Goal: Task Accomplishment & Management: Manage account settings

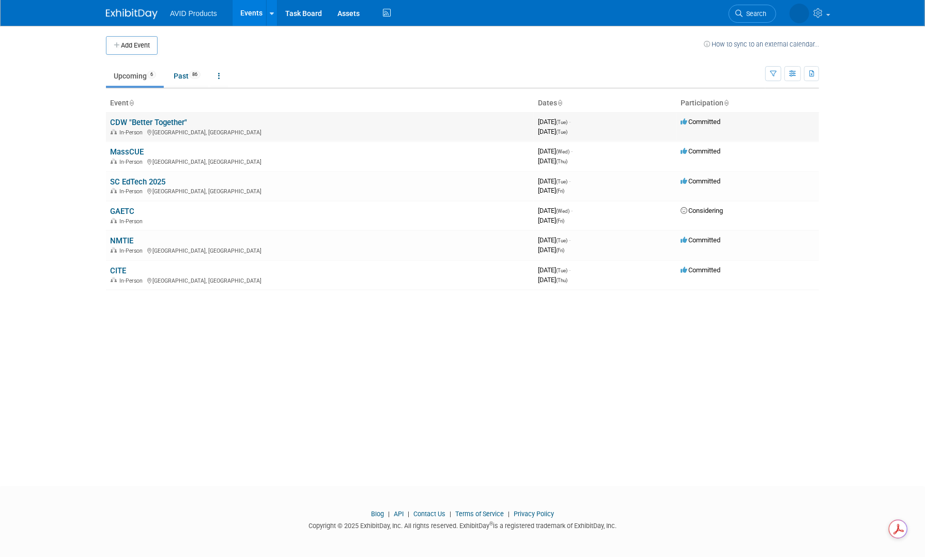
click at [142, 119] on link "CDW "Better Together"" at bounding box center [148, 122] width 77 height 9
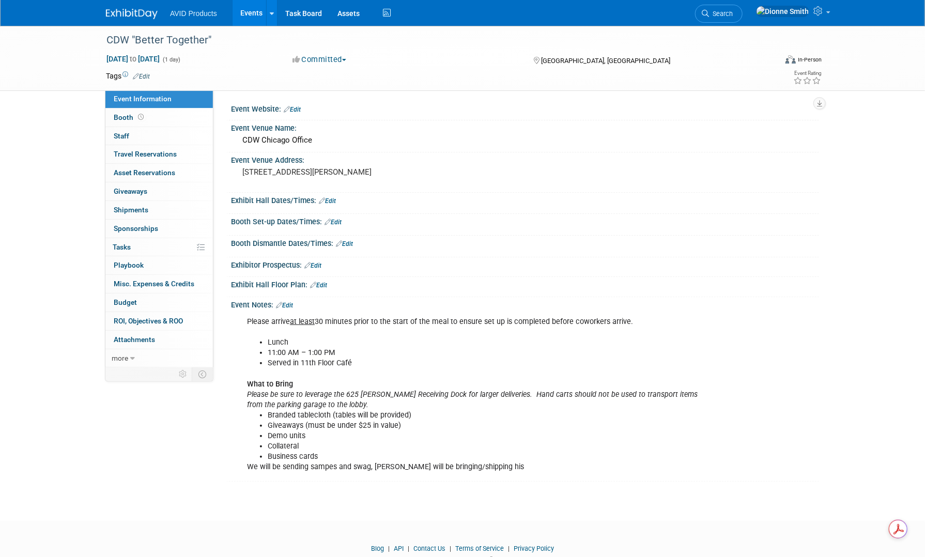
click at [293, 304] on link "Edit" at bounding box center [284, 305] width 17 height 7
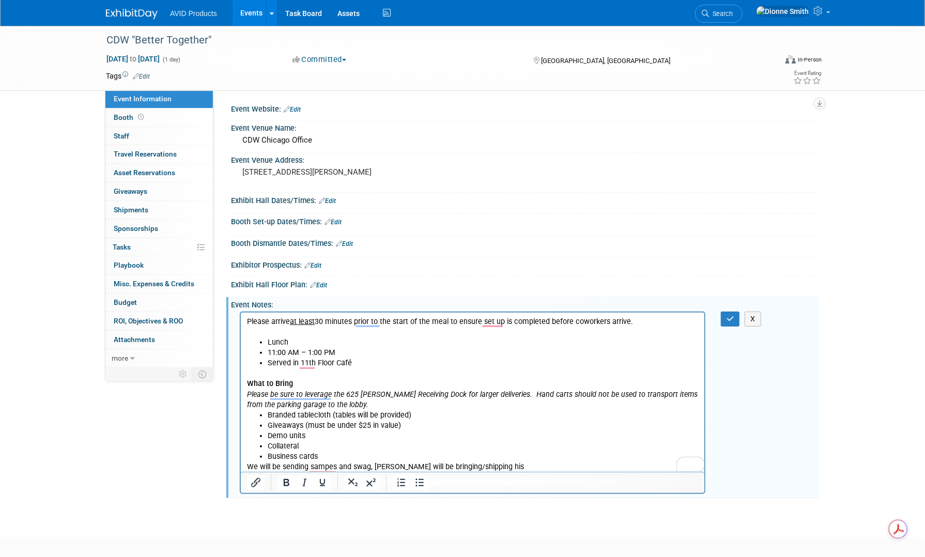
click at [332, 221] on link "Edit" at bounding box center [333, 222] width 17 height 7
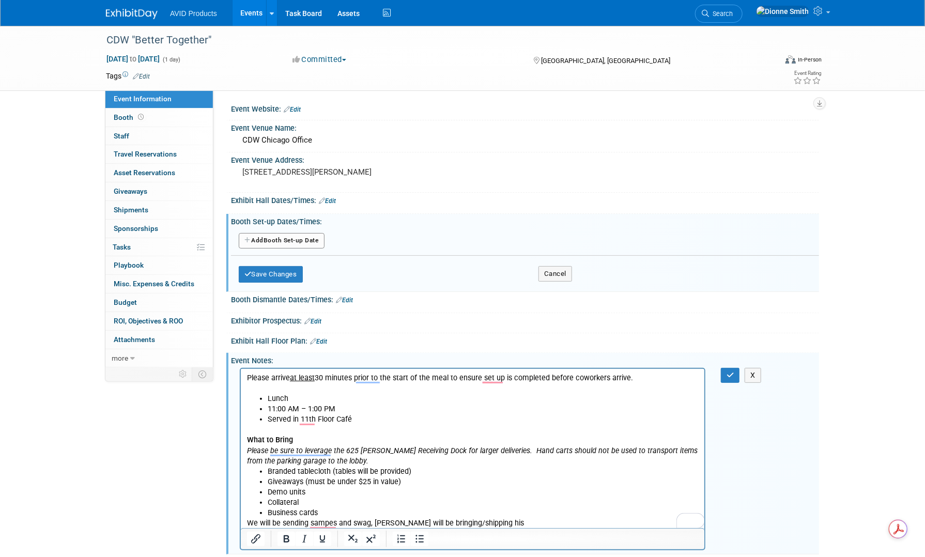
click at [296, 241] on button "Add Another Booth Set-up Date" at bounding box center [282, 241] width 86 height 16
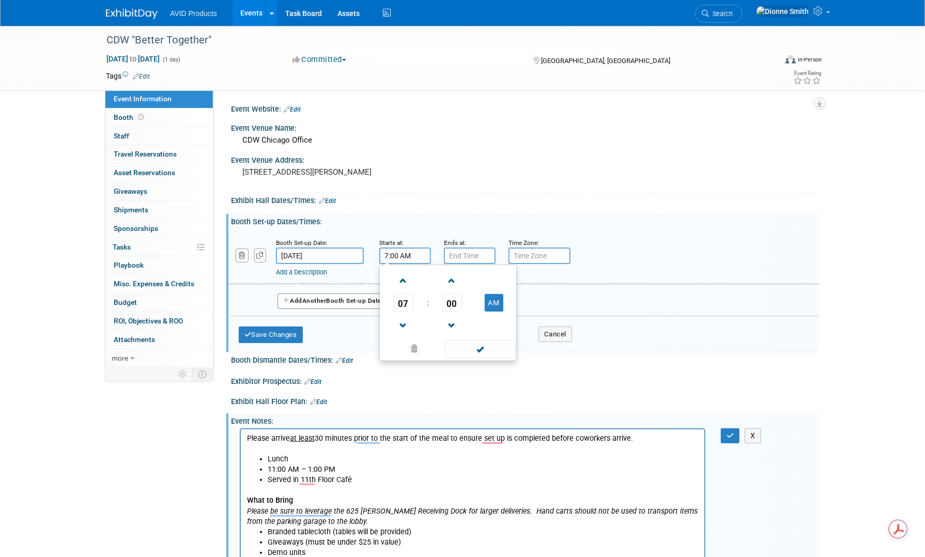
click at [397, 253] on input "7:00 AM" at bounding box center [405, 256] width 52 height 17
click at [401, 304] on span "07" at bounding box center [404, 303] width 20 height 19
click at [461, 338] on td "10" at bounding box center [464, 337] width 33 height 28
type input "10:00 AM"
click at [478, 345] on span at bounding box center [480, 349] width 70 height 18
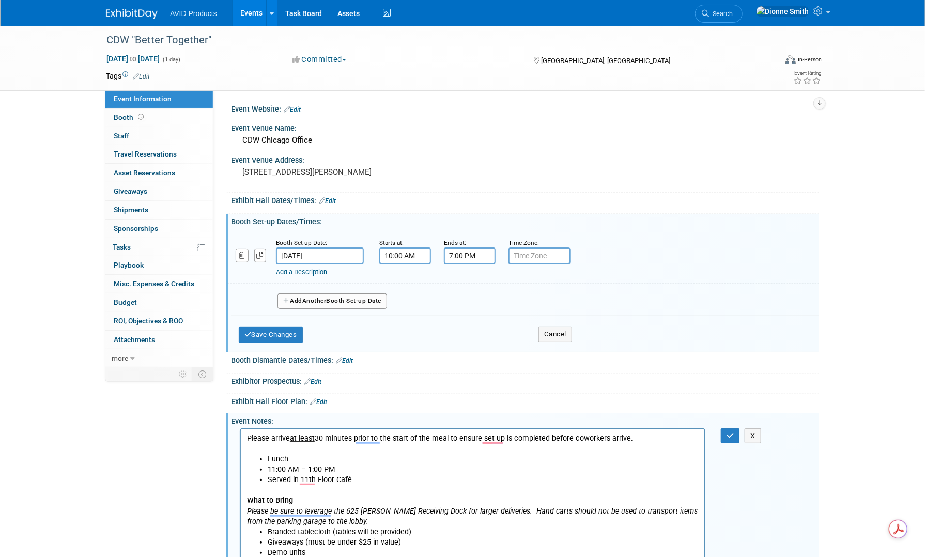
click at [458, 255] on input "7:00 PM" at bounding box center [470, 256] width 52 height 17
click at [461, 307] on span "07" at bounding box center [468, 303] width 20 height 19
click at [492, 283] on td "01" at bounding box center [496, 281] width 33 height 28
type input "1:00 PM"
click at [536, 344] on span at bounding box center [545, 349] width 70 height 18
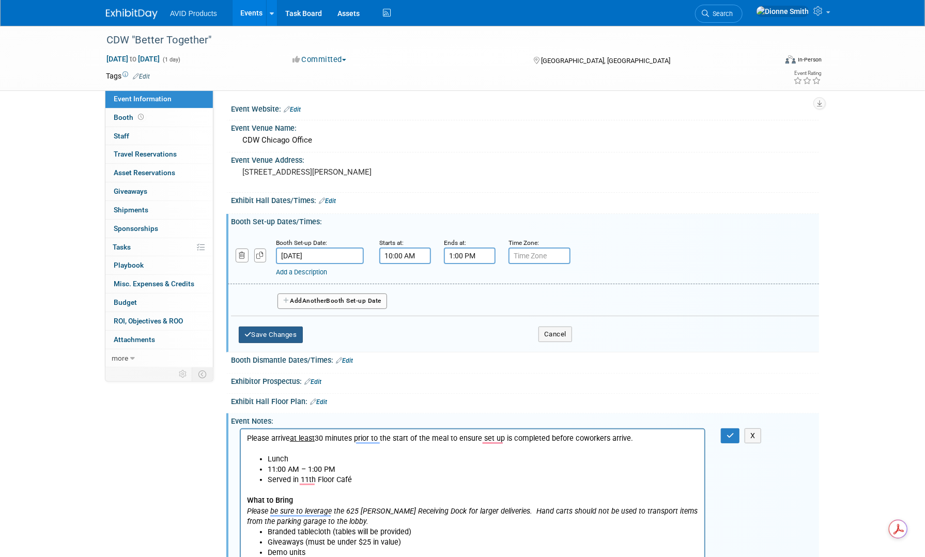
click at [274, 333] on button "Save Changes" at bounding box center [271, 335] width 64 height 17
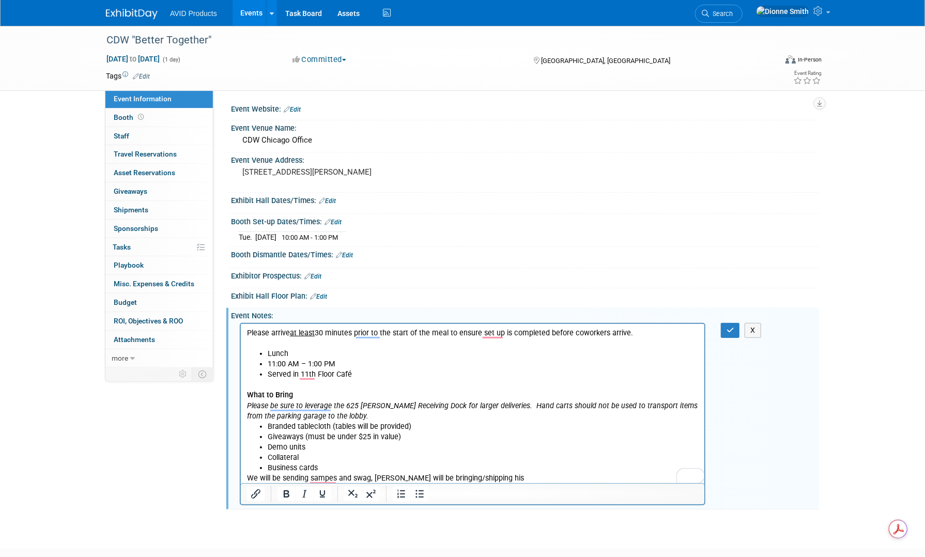
click at [334, 220] on link "Edit" at bounding box center [333, 222] width 17 height 7
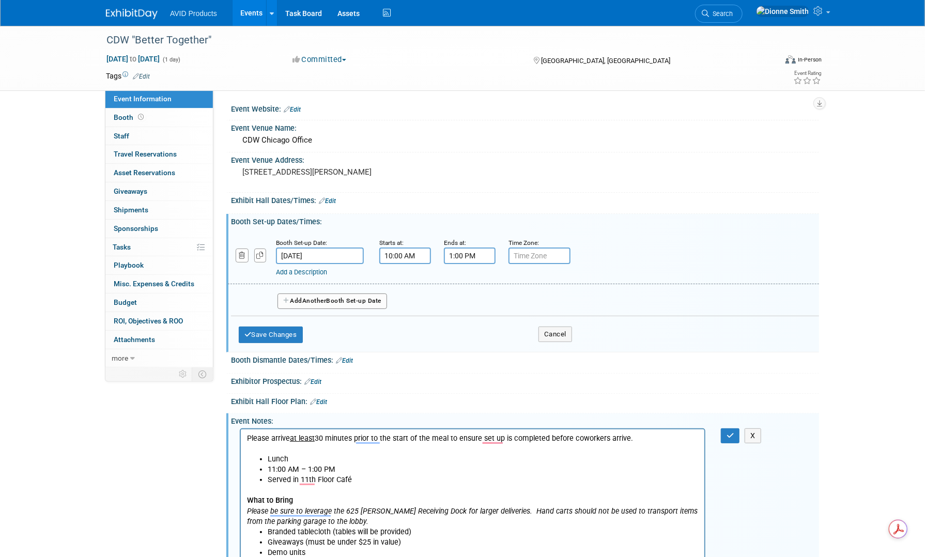
click at [456, 254] on input "1:00 PM" at bounding box center [470, 256] width 52 height 17
click at [466, 303] on span "01" at bounding box center [468, 303] width 20 height 19
click at [572, 337] on td "11" at bounding box center [562, 337] width 33 height 28
click at [560, 298] on button "PM" at bounding box center [558, 303] width 19 height 18
type input "11:00 AM"
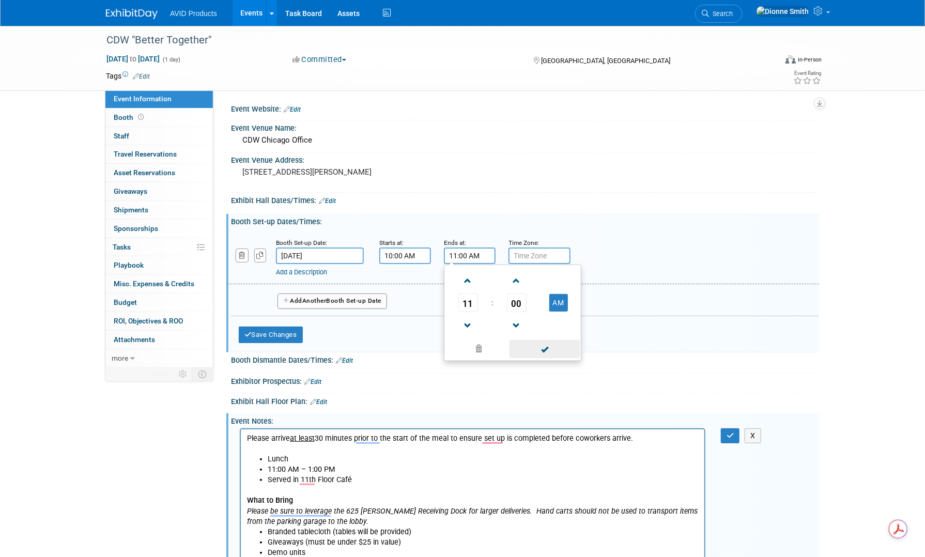
click at [552, 355] on span at bounding box center [545, 349] width 70 height 18
click at [264, 333] on button "Save Changes" at bounding box center [271, 335] width 64 height 17
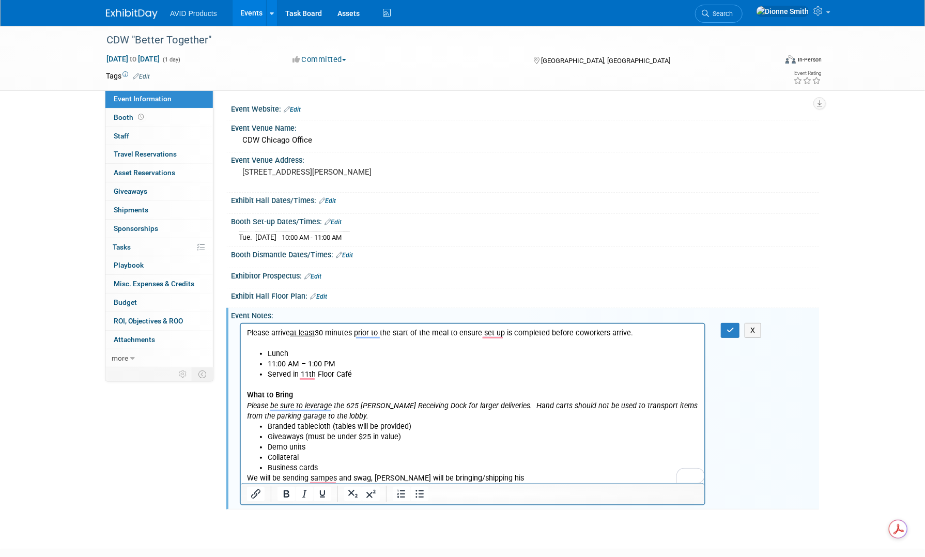
click at [328, 199] on link "Edit" at bounding box center [327, 200] width 17 height 7
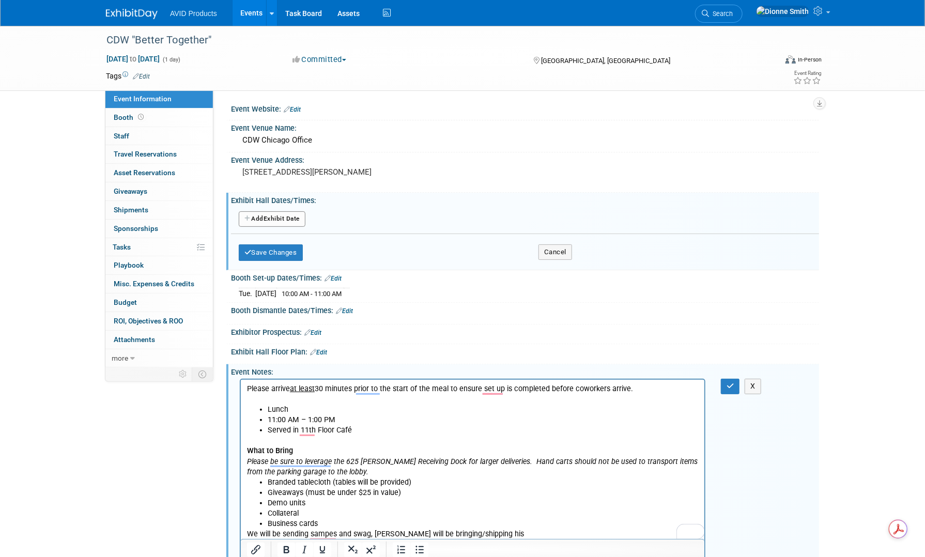
click at [301, 213] on button "Add Another Exhibit Date" at bounding box center [272, 219] width 67 height 16
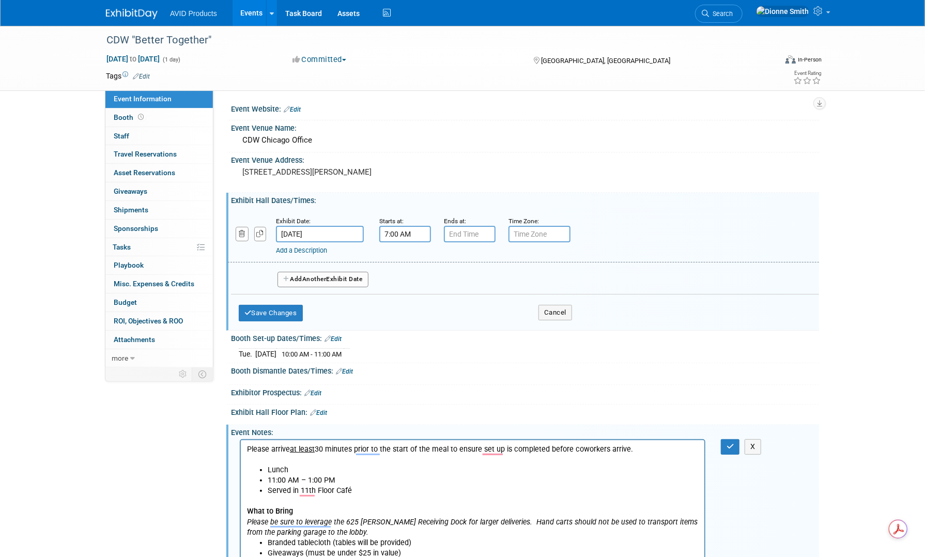
click at [395, 233] on input "7:00 AM" at bounding box center [405, 234] width 52 height 17
click at [413, 279] on td "07" at bounding box center [403, 281] width 43 height 19
click at [402, 282] on span "07" at bounding box center [404, 281] width 20 height 19
click at [494, 315] on td "11" at bounding box center [497, 316] width 33 height 28
type input "11:00 AM"
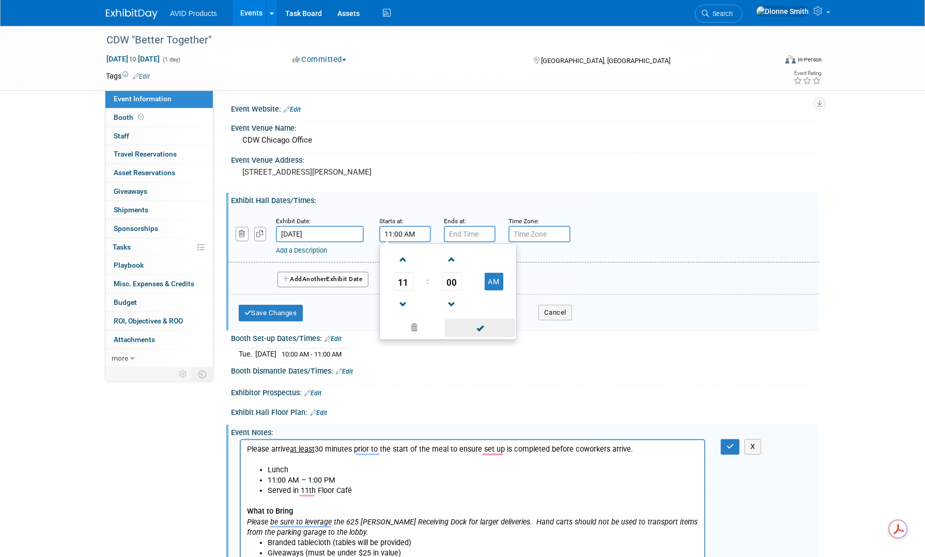
click at [497, 332] on span at bounding box center [480, 328] width 70 height 18
click at [462, 234] on input "7:00 PM" at bounding box center [470, 234] width 52 height 17
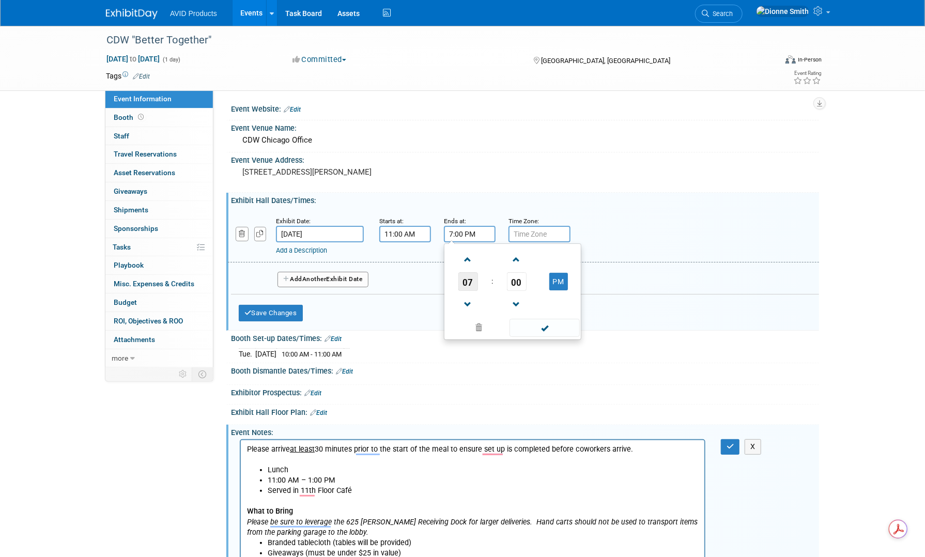
click at [471, 275] on span "07" at bounding box center [468, 281] width 20 height 19
click at [496, 263] on td "01" at bounding box center [496, 260] width 33 height 28
type input "1:00 PM"
click at [564, 327] on span at bounding box center [545, 328] width 70 height 18
click at [285, 315] on button "Save Changes" at bounding box center [271, 313] width 64 height 17
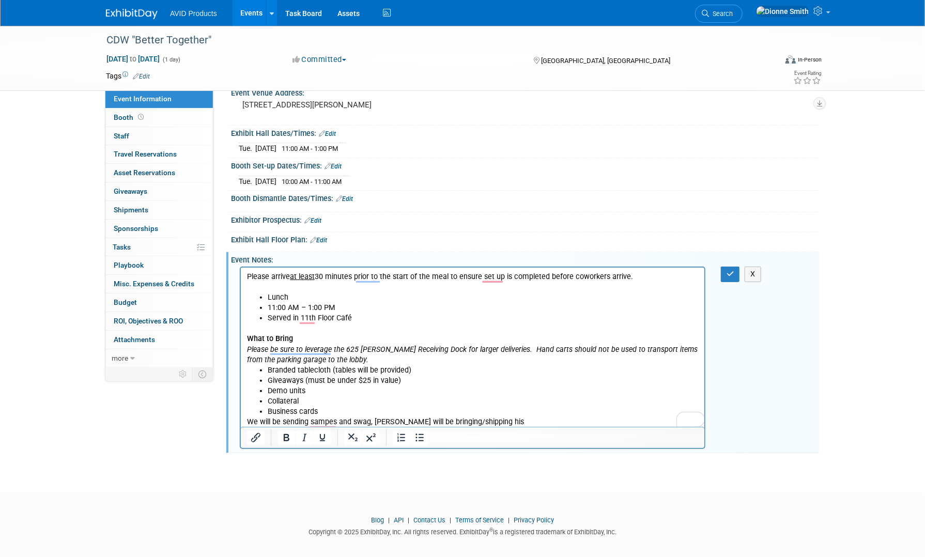
scroll to position [72, 0]
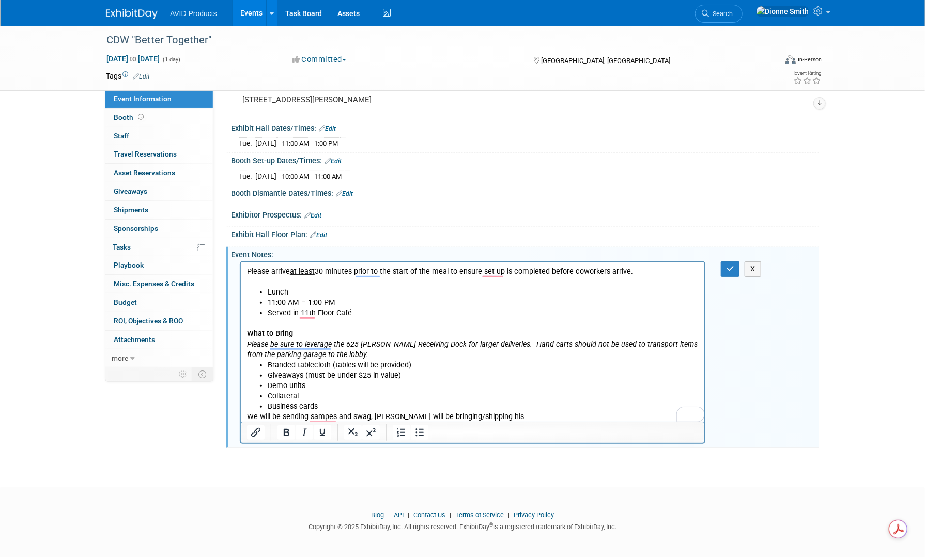
click at [505, 417] on p "We will be sending sampes and swag, Ben will be bringing/shipping his" at bounding box center [473, 417] width 452 height 10
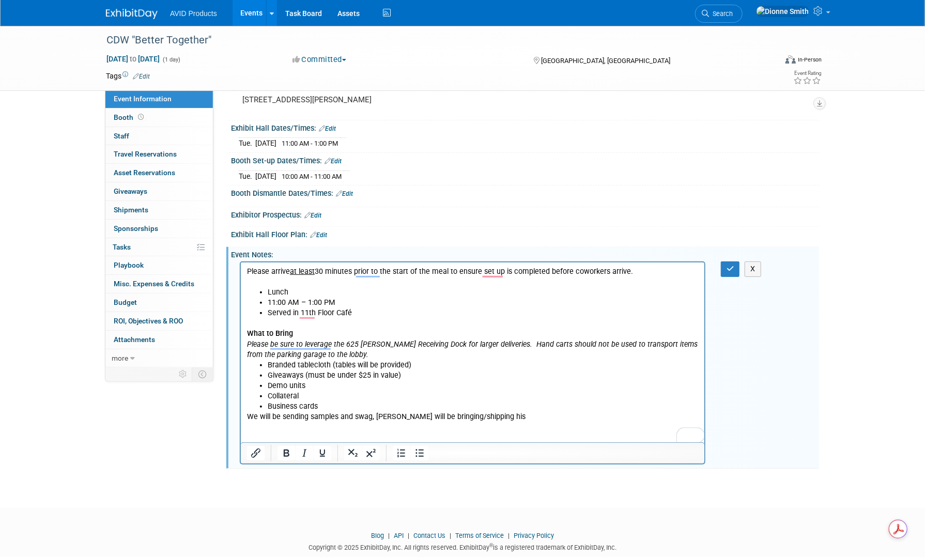
click at [333, 403] on li "Business cards" at bounding box center [482, 407] width 431 height 10
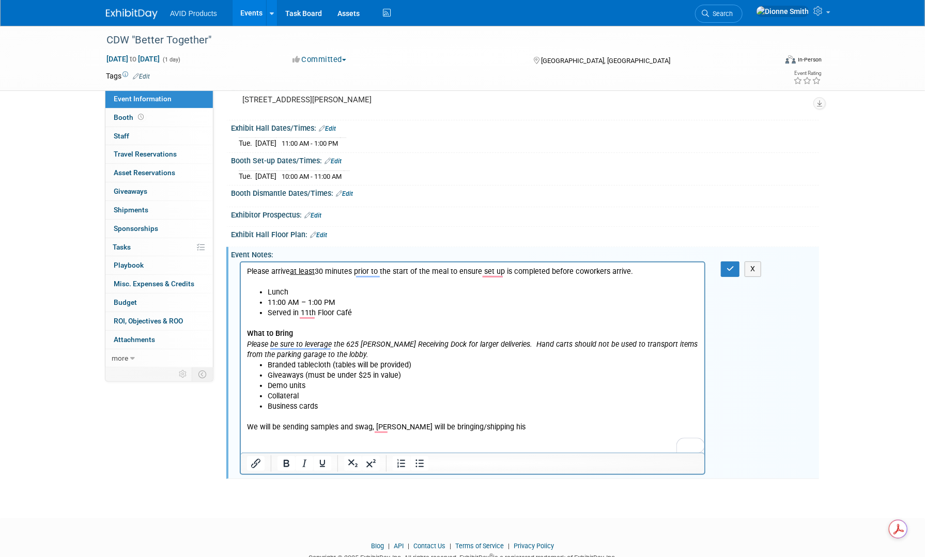
click at [494, 426] on p "We will be sending samples and swag, Ben will be bringing/shipping his" at bounding box center [473, 427] width 452 height 10
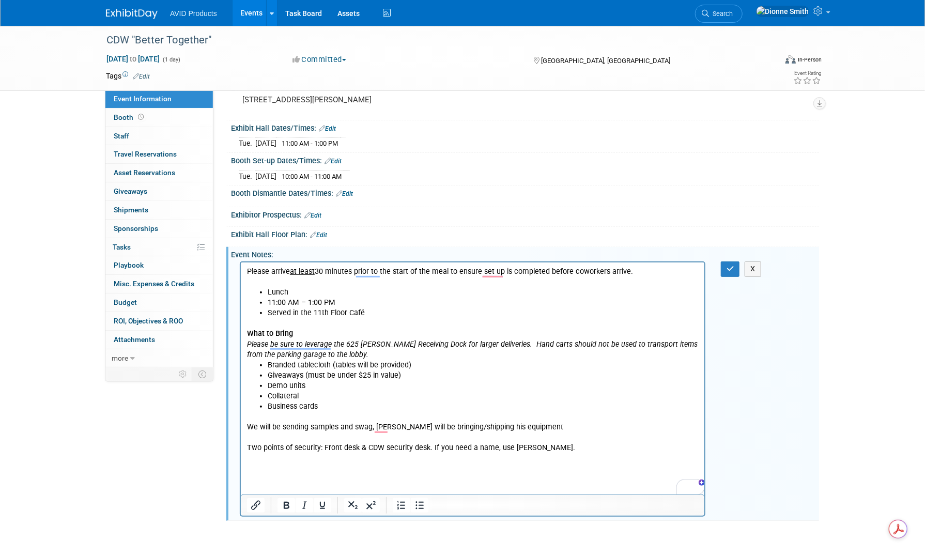
click at [559, 450] on p "Two points of security: Front desk & CDW security desk. If you need a name, use…" at bounding box center [473, 448] width 452 height 10
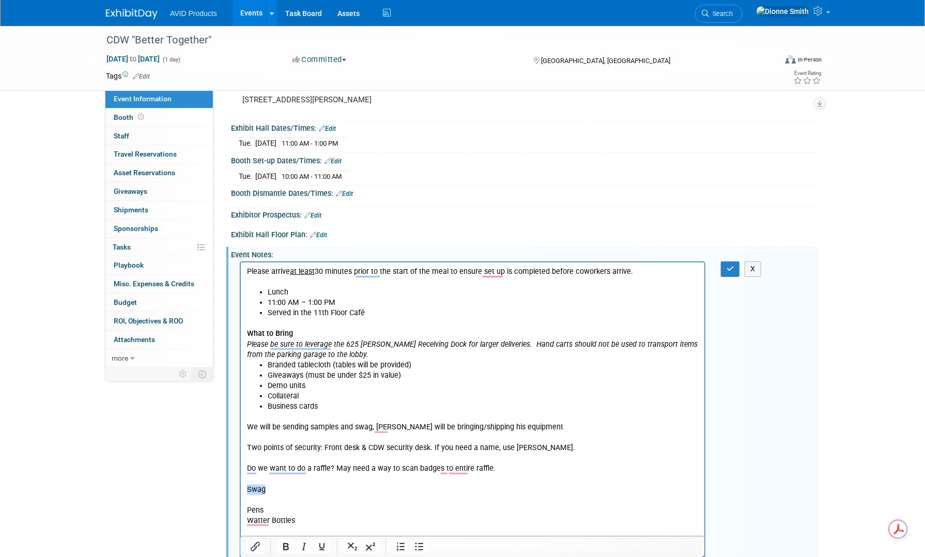
drag, startPoint x: 268, startPoint y: 488, endPoint x: 236, endPoint y: 486, distance: 32.1
click at [240, 486] on html "Please arrive at least 30 minutes prior to the start of the meal to ensure set …" at bounding box center [472, 415] width 464 height 305
click at [288, 549] on icon "Bold" at bounding box center [286, 547] width 12 height 12
click at [325, 548] on icon "Underline" at bounding box center [322, 547] width 12 height 12
drag, startPoint x: 248, startPoint y: 509, endPoint x: 288, endPoint y: 526, distance: 44.0
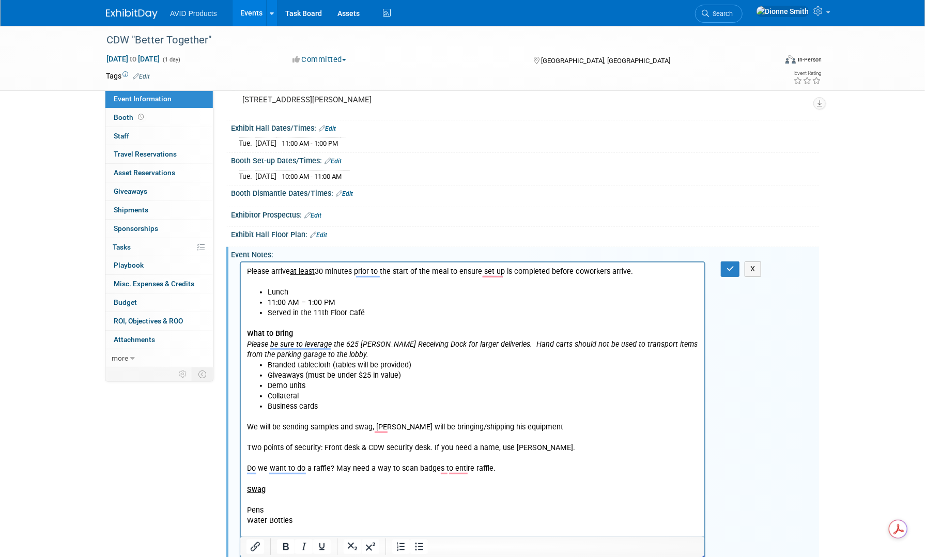
click at [249, 509] on p "Pens" at bounding box center [473, 510] width 452 height 10
click at [730, 267] on icon "button" at bounding box center [731, 268] width 8 height 7
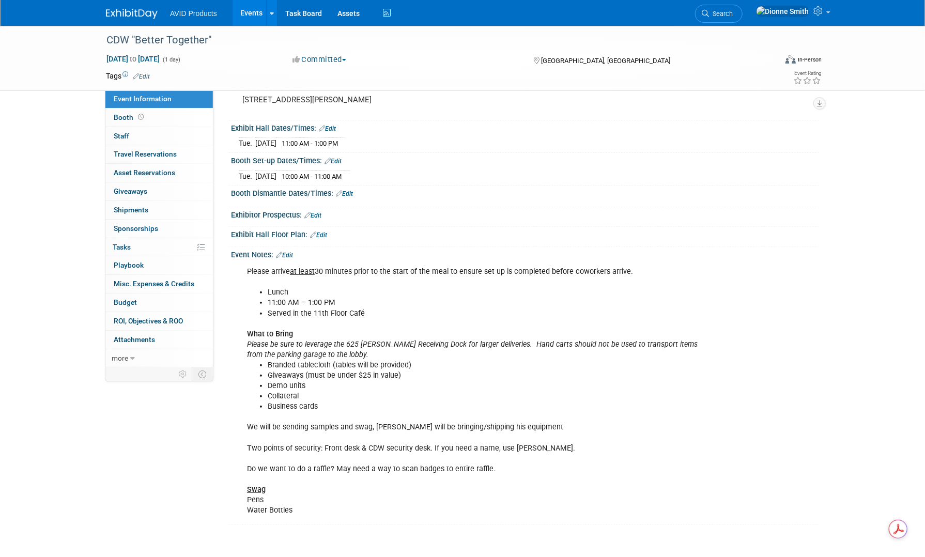
click at [127, 17] on img at bounding box center [132, 14] width 52 height 10
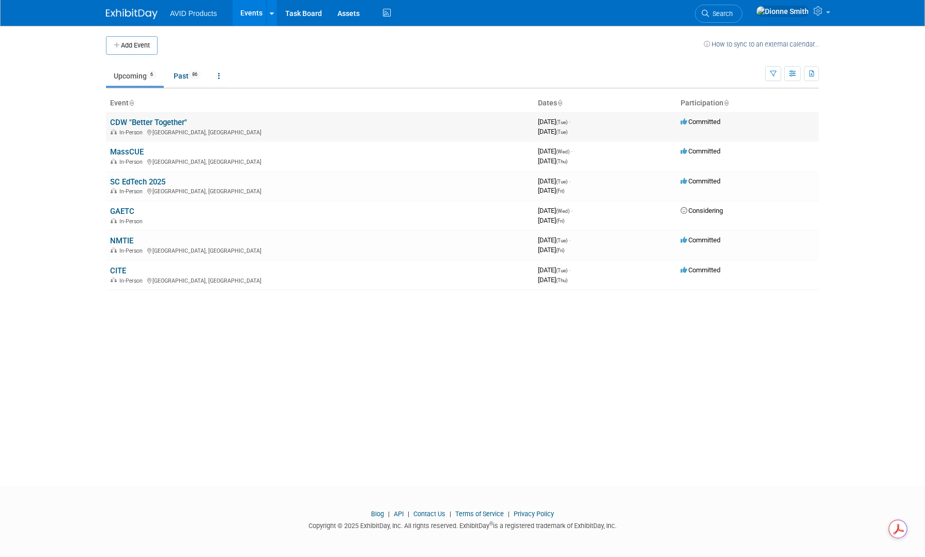
click at [181, 120] on link "CDW "Better Together"" at bounding box center [148, 122] width 77 height 9
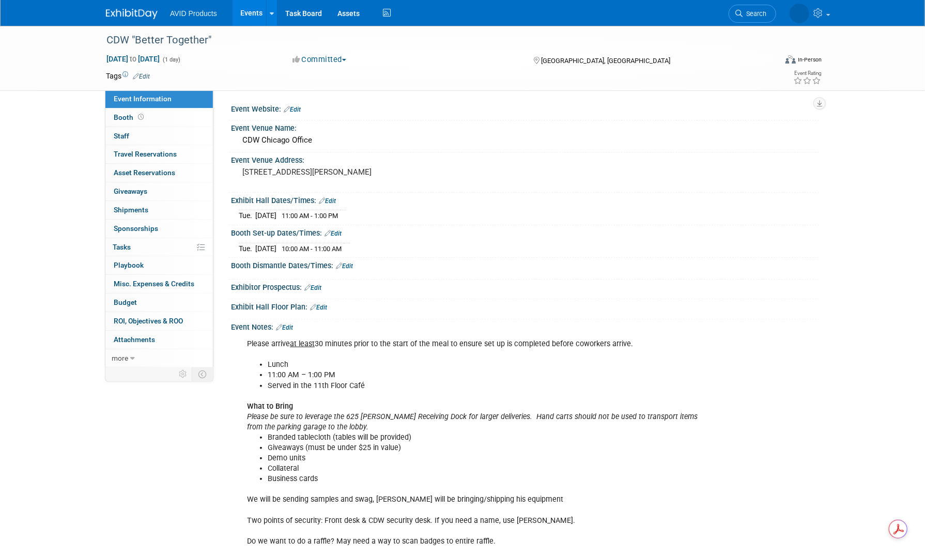
scroll to position [149, 0]
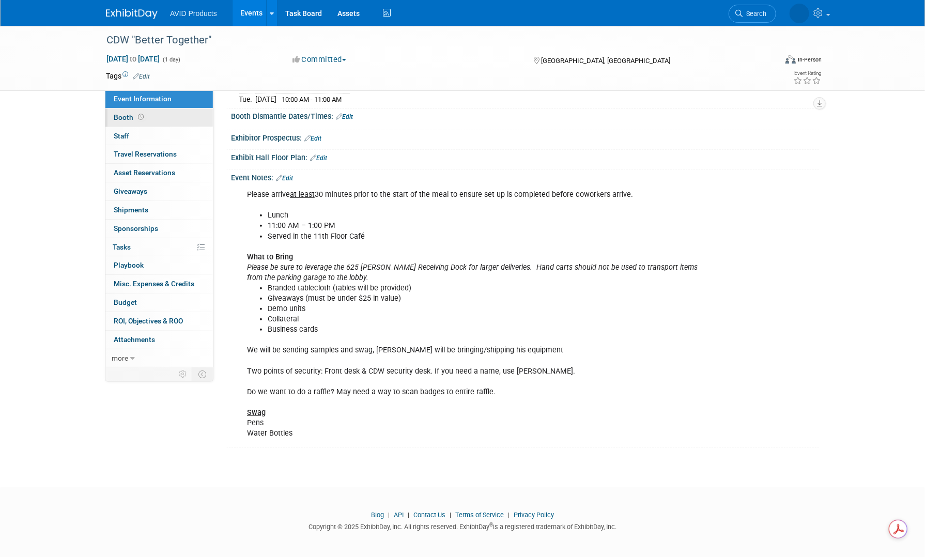
click at [130, 120] on span "Booth" at bounding box center [130, 117] width 32 height 8
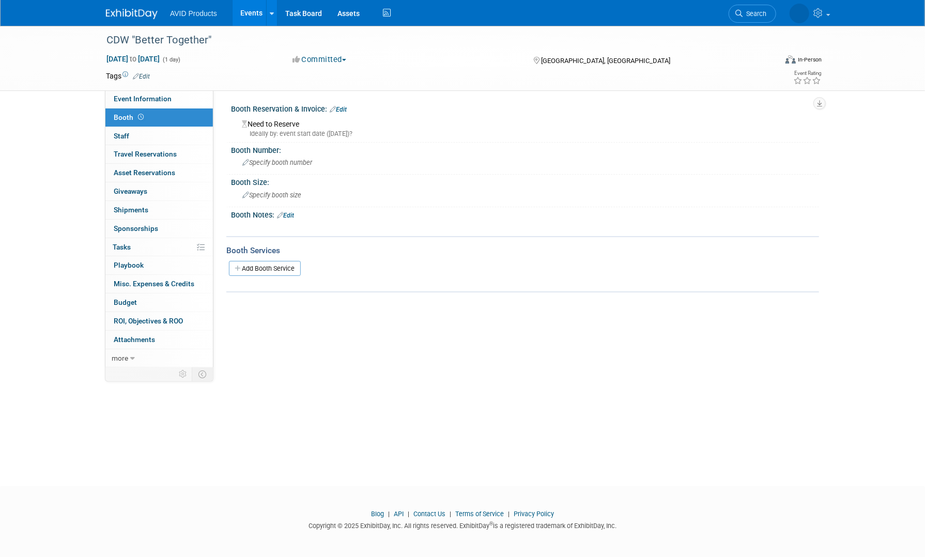
click at [305, 127] on div "Need to Reserve Ideally by: event start date (Tue. Sep 16, 2025)?" at bounding box center [525, 127] width 573 height 22
click at [347, 102] on div "Booth Reservation & Invoice: Edit" at bounding box center [525, 107] width 588 height 13
click at [347, 104] on div "Booth Reservation & Invoice: Edit" at bounding box center [525, 107] width 588 height 13
click at [331, 120] on div "Need to Reserve Ideally by: event start date (Tue. Sep 16, 2025)?" at bounding box center [525, 127] width 573 height 22
click at [338, 108] on link "Edit" at bounding box center [338, 109] width 17 height 7
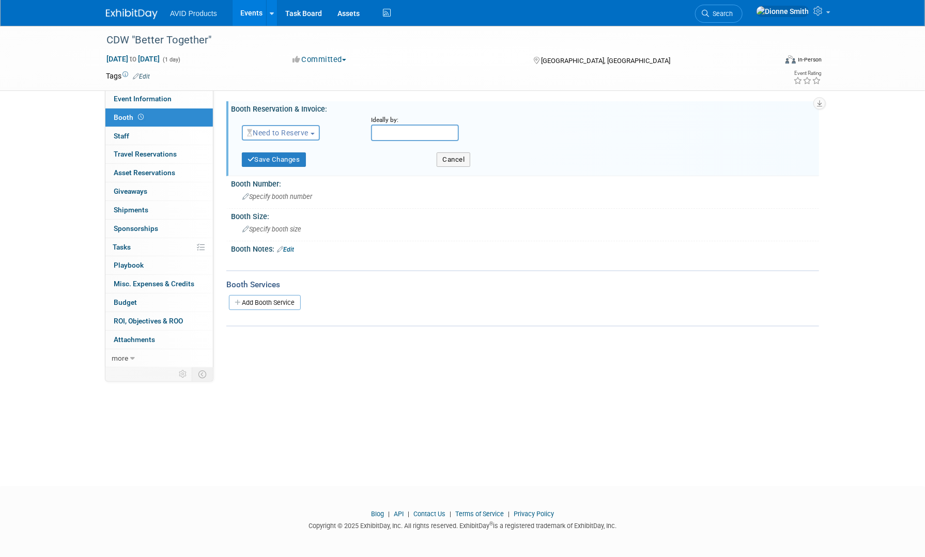
click at [298, 136] on span "Need to Reserve" at bounding box center [278, 133] width 62 height 8
click at [289, 166] on link "Reserved" at bounding box center [297, 165] width 111 height 14
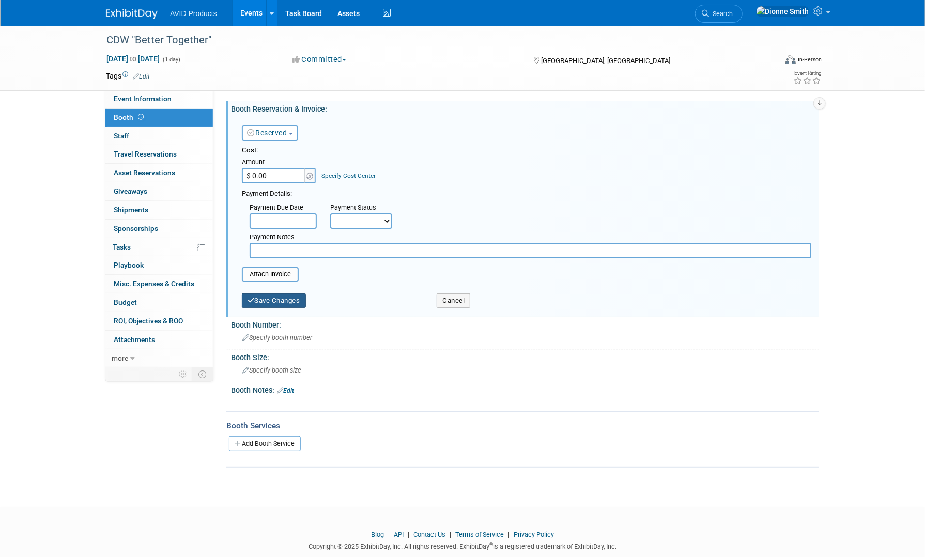
click at [285, 302] on button "Save Changes" at bounding box center [274, 301] width 64 height 14
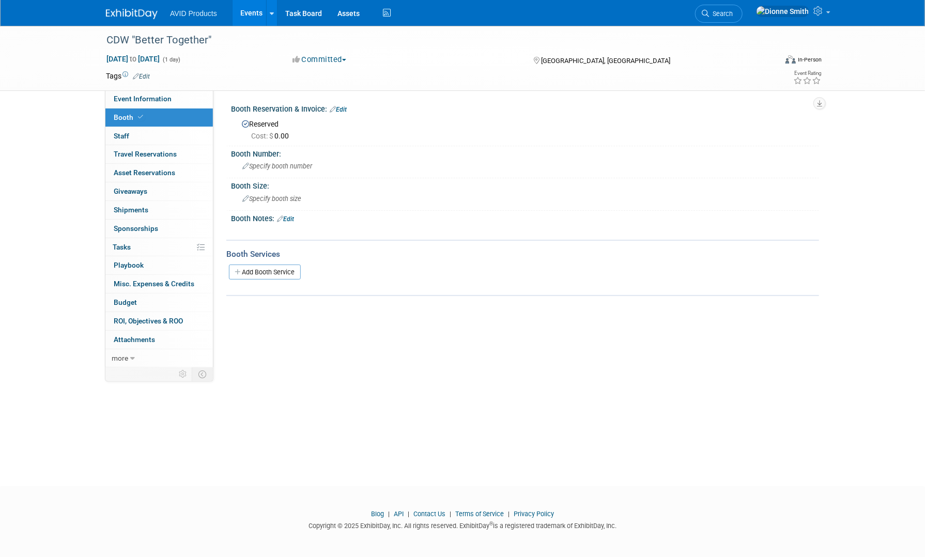
click at [292, 220] on link "Edit" at bounding box center [285, 219] width 17 height 7
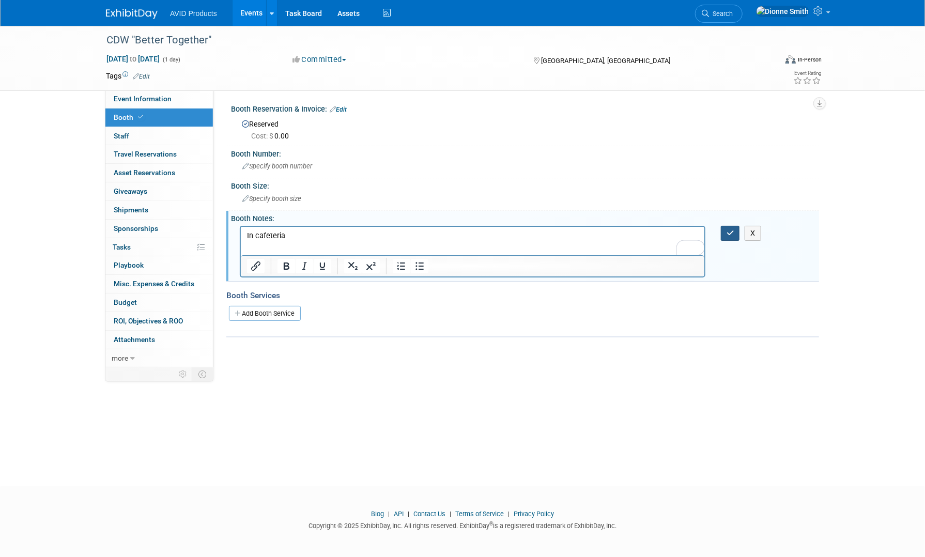
click at [735, 227] on button "button" at bounding box center [730, 233] width 19 height 15
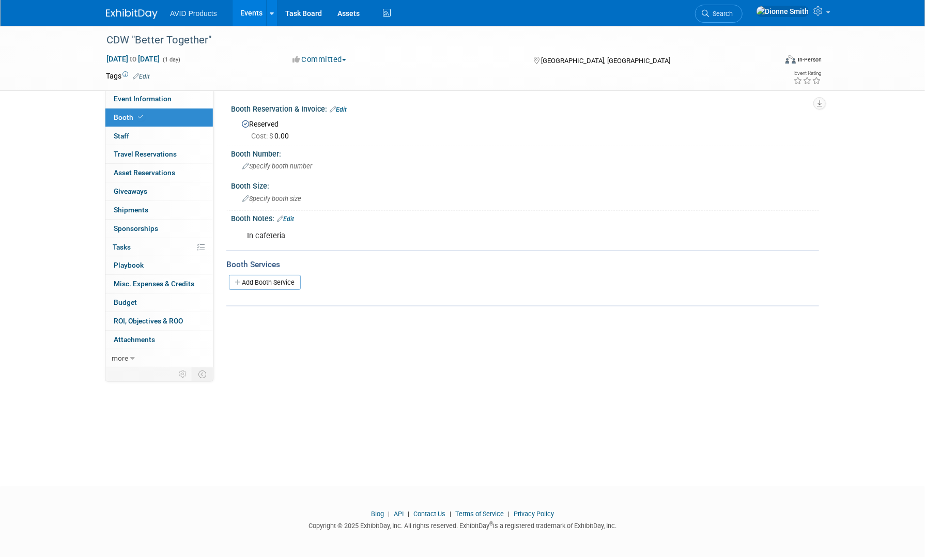
click at [145, 14] on img at bounding box center [132, 14] width 52 height 10
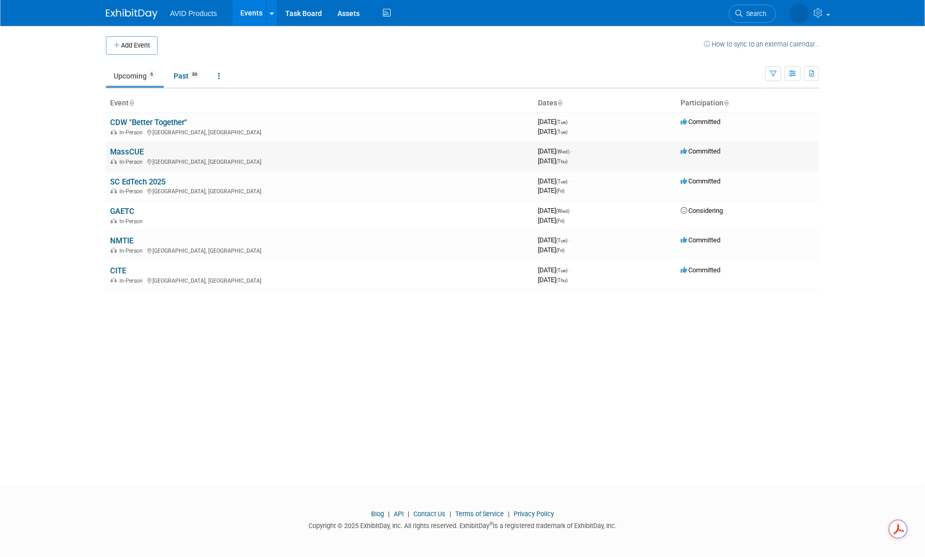
click at [132, 154] on link "MassCUE" at bounding box center [127, 151] width 34 height 9
